Goal: Information Seeking & Learning: Learn about a topic

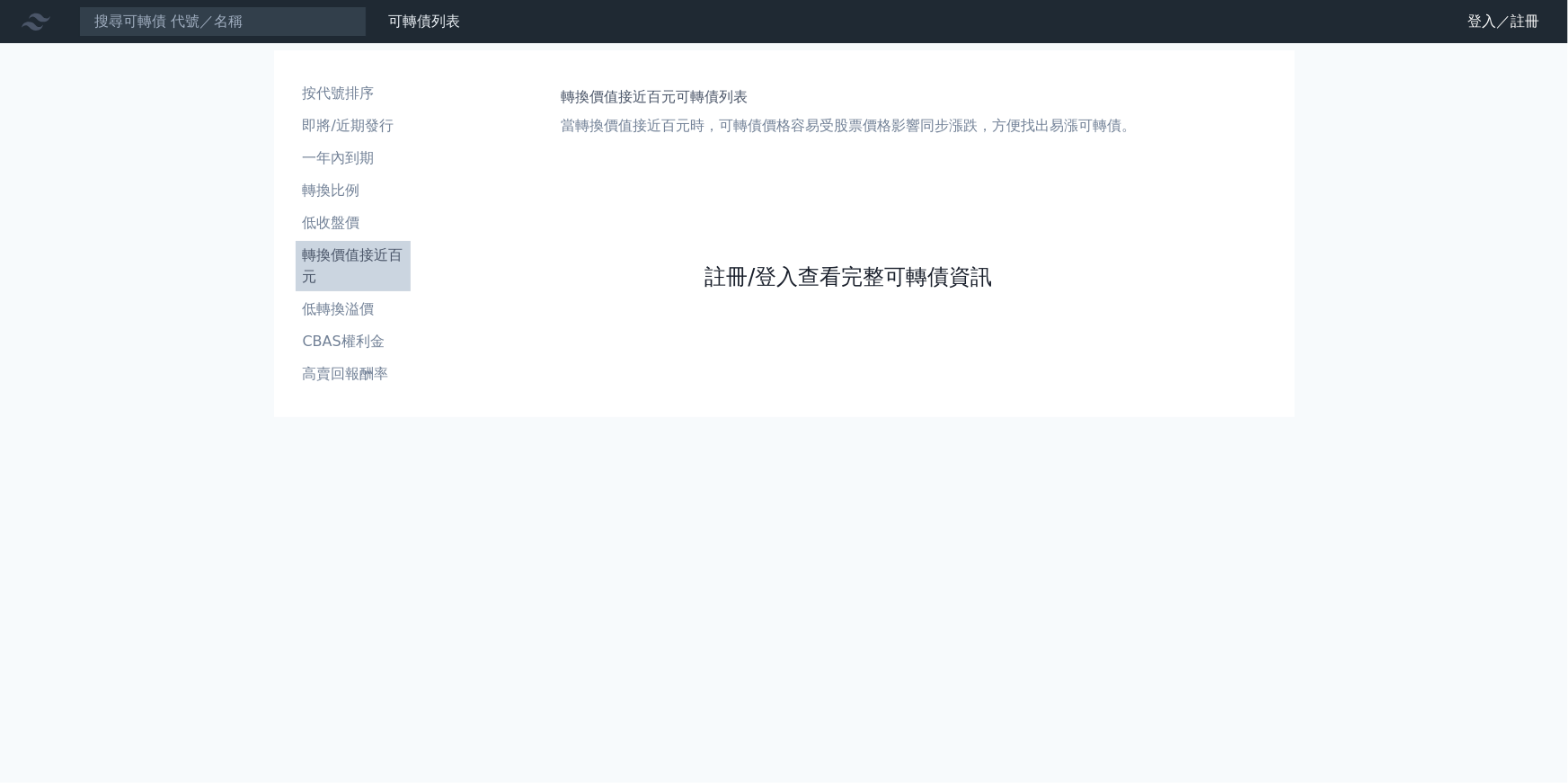
click at [813, 276] on link "註冊/登入查看完整可轉債資訊" at bounding box center [848, 277] width 288 height 29
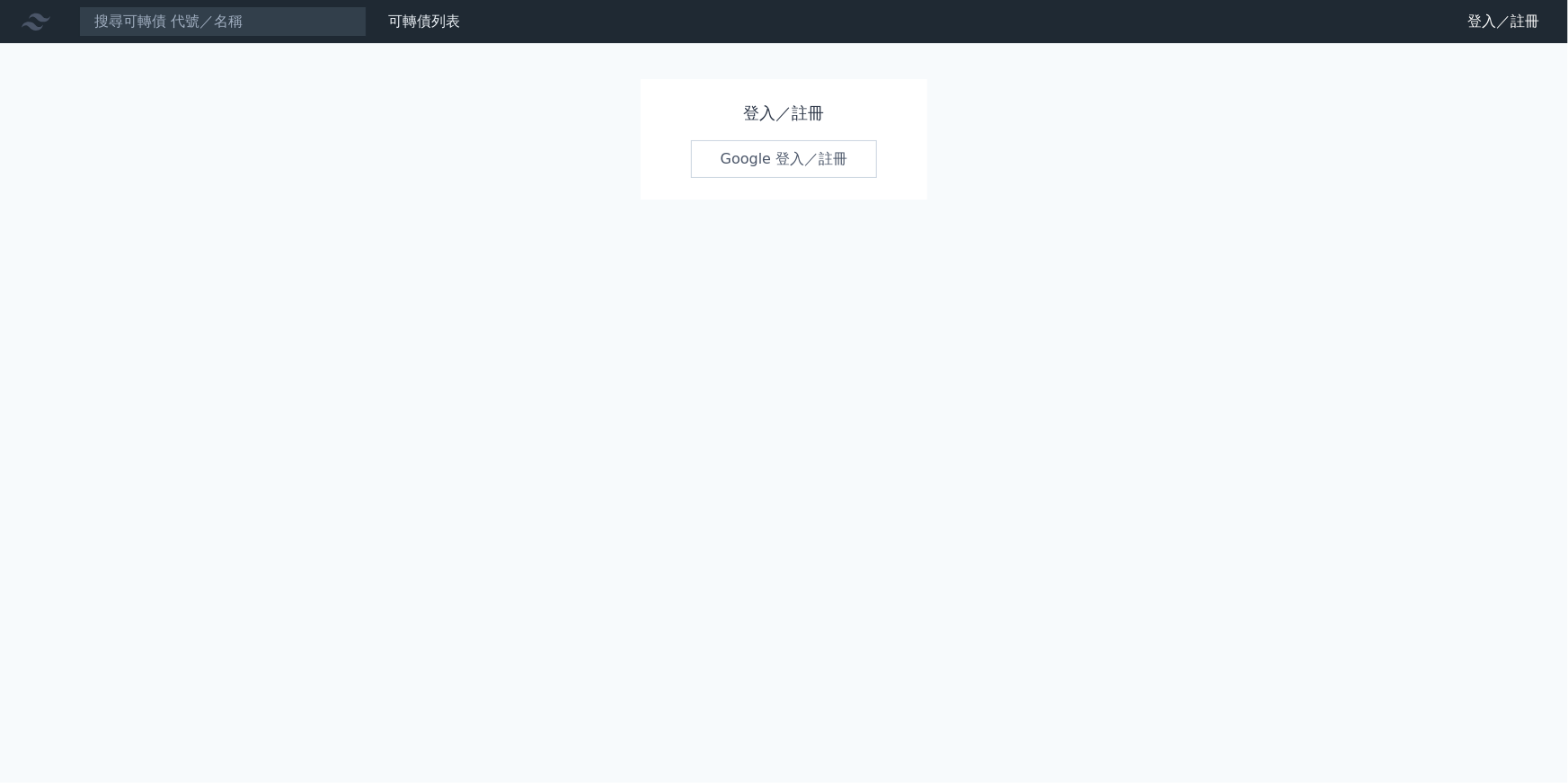
click at [791, 151] on link "Google 登入／註冊" at bounding box center [784, 160] width 187 height 38
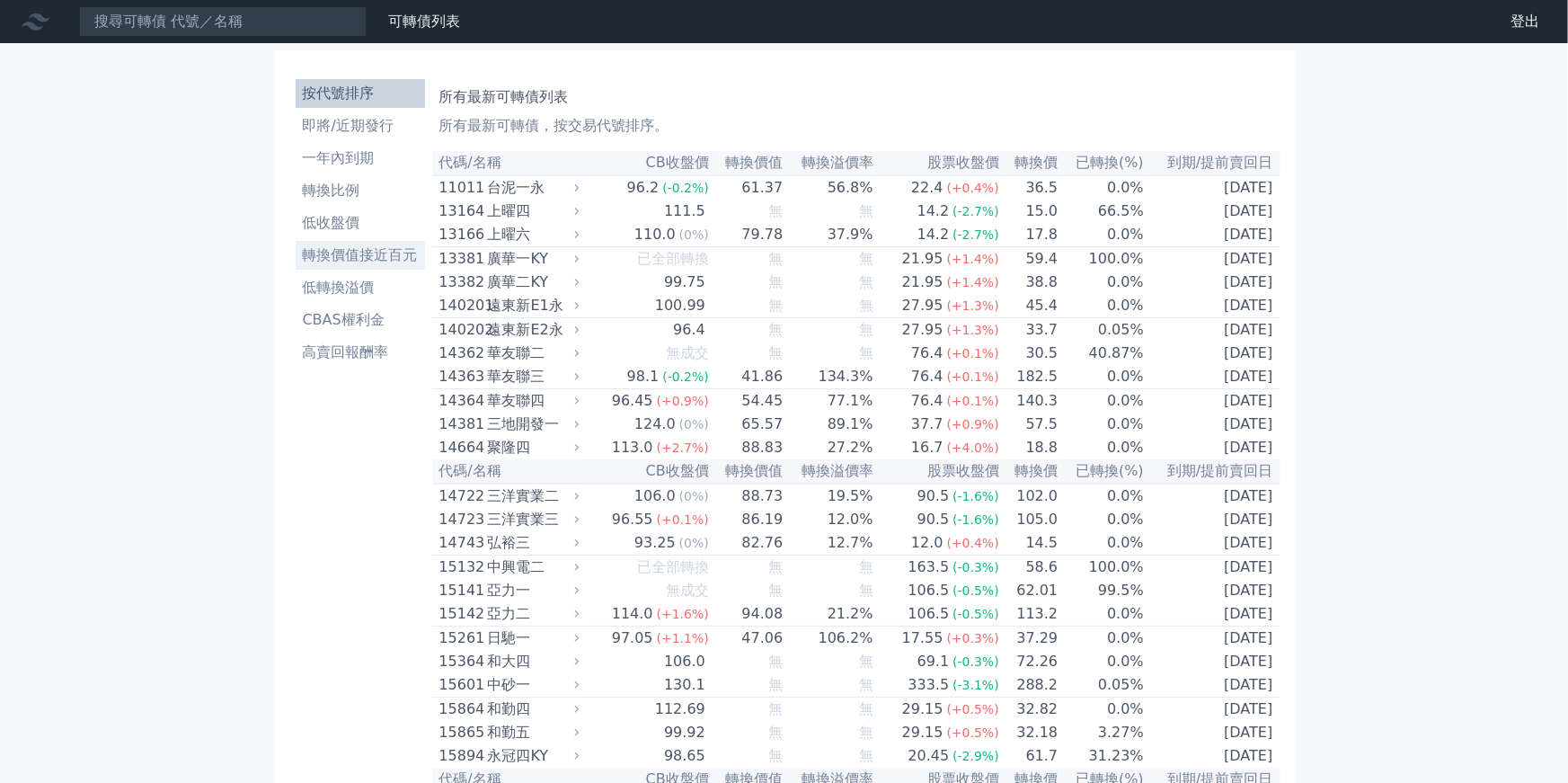
click at [365, 254] on li "轉換價值接近百元" at bounding box center [361, 255] width 130 height 22
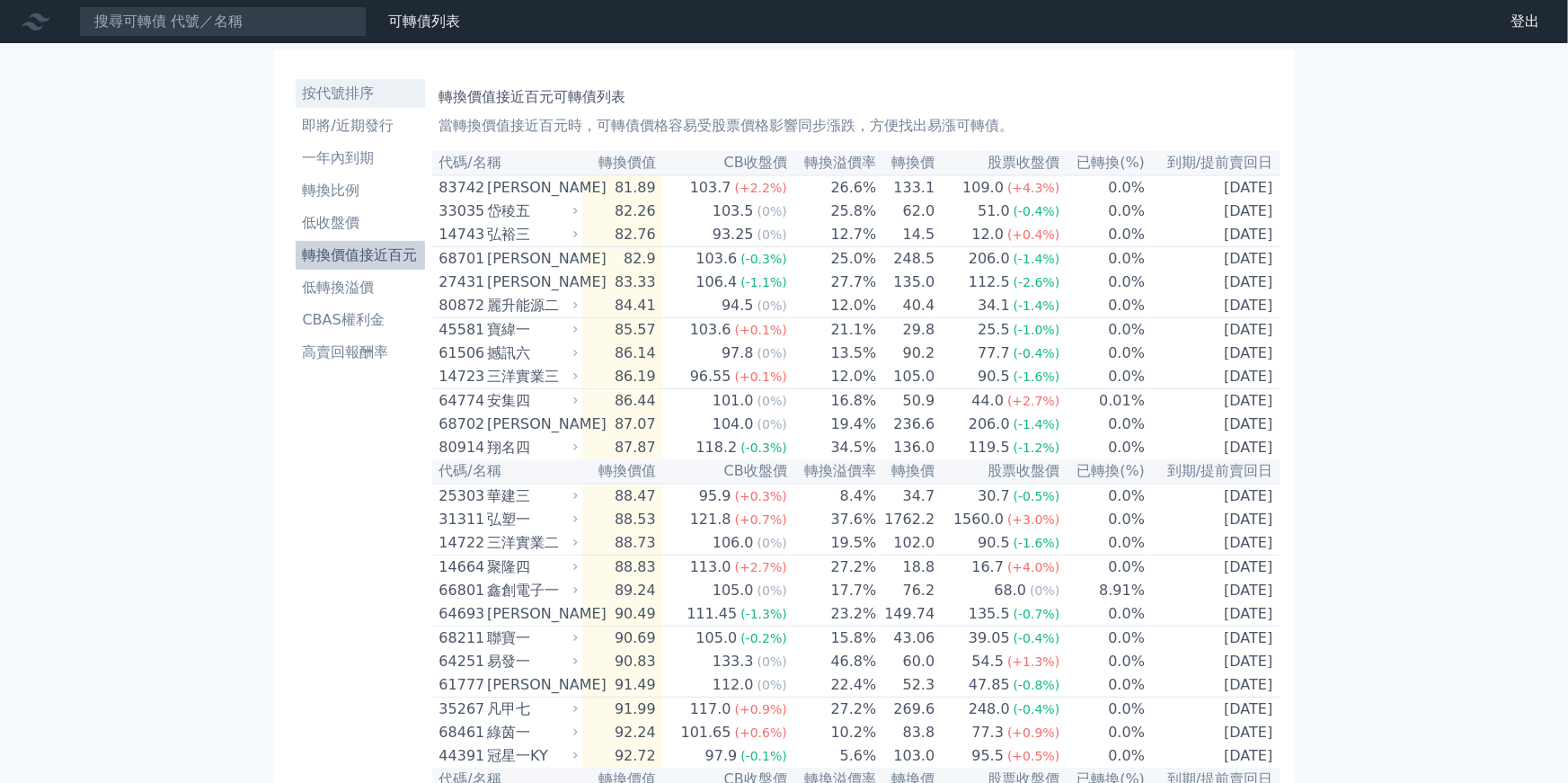
click at [349, 89] on li "按代號排序" at bounding box center [361, 94] width 130 height 22
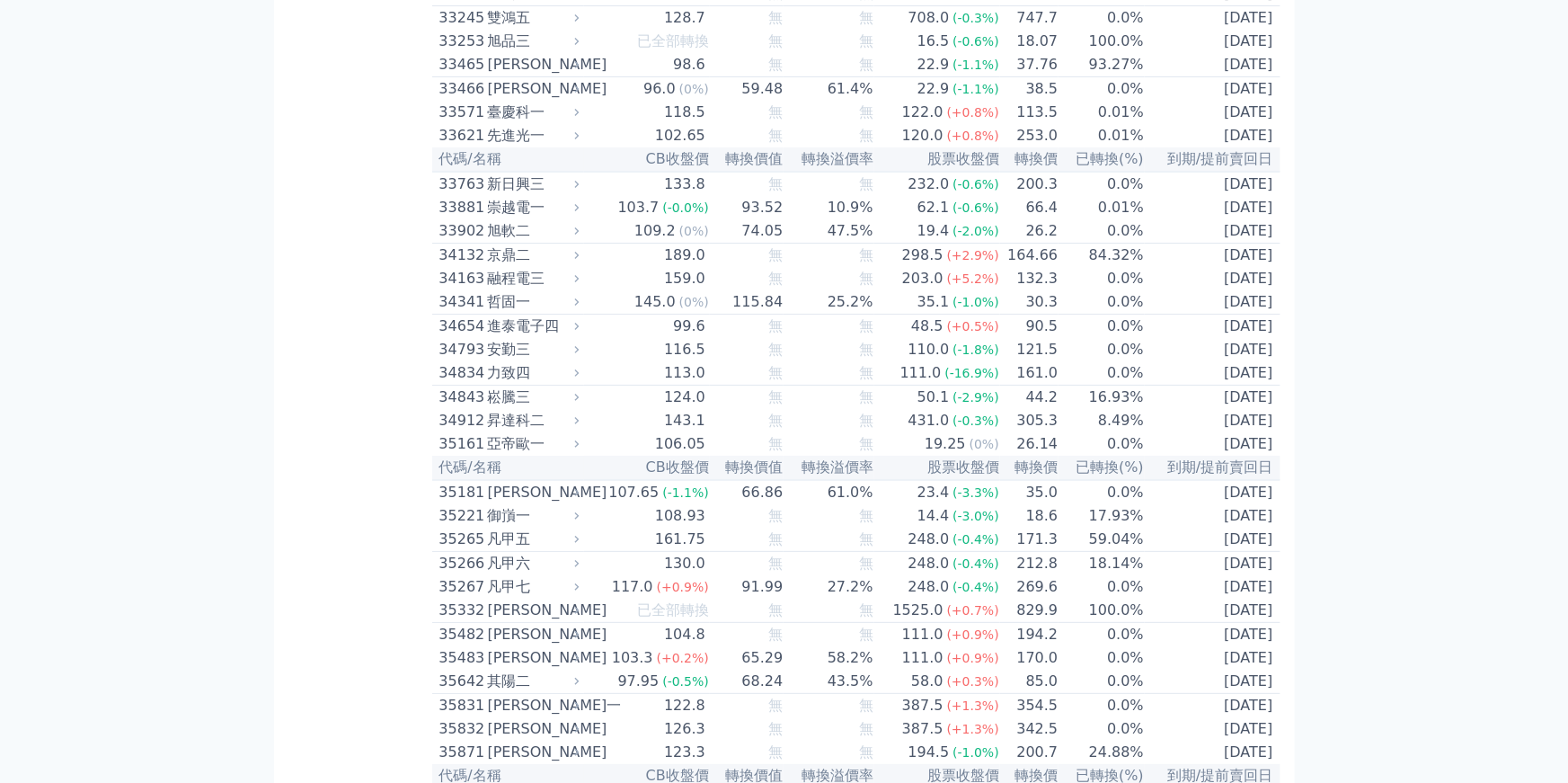
scroll to position [3394, 0]
